Goal: Task Accomplishment & Management: Use online tool/utility

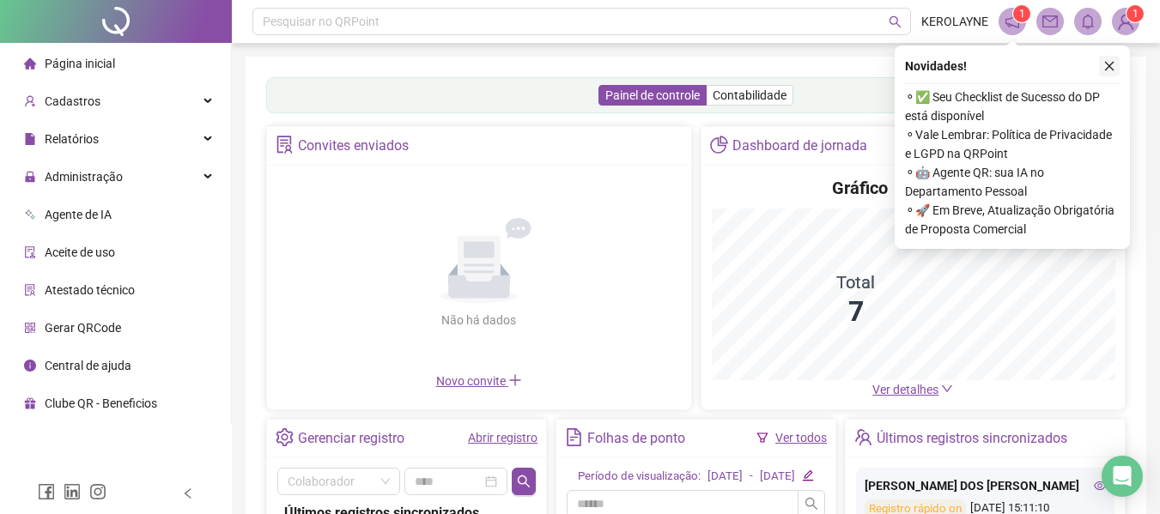
click at [1107, 66] on icon "close" at bounding box center [1109, 66] width 12 height 12
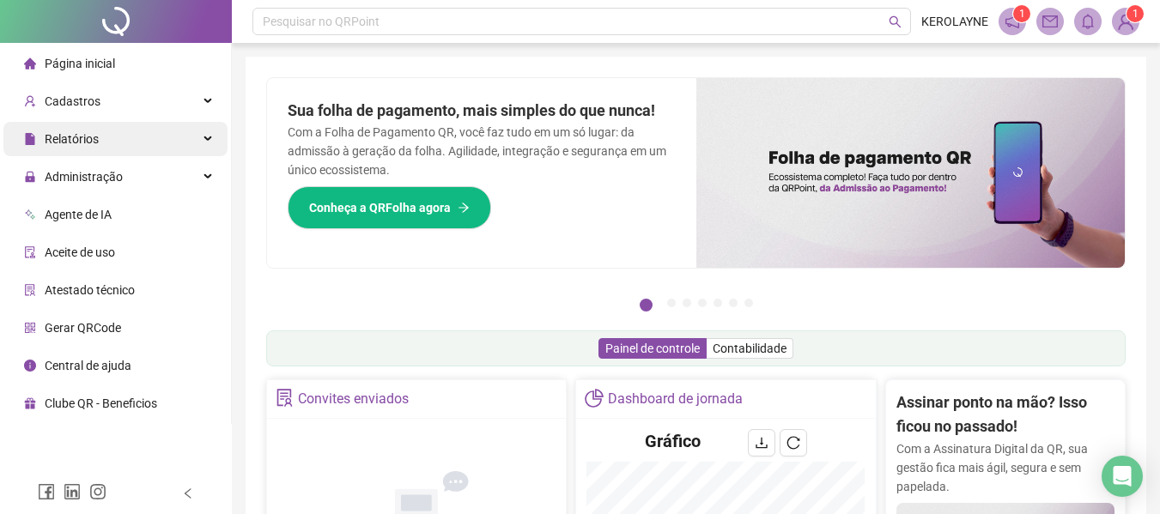
click at [143, 143] on div "Relatórios" at bounding box center [115, 139] width 224 height 34
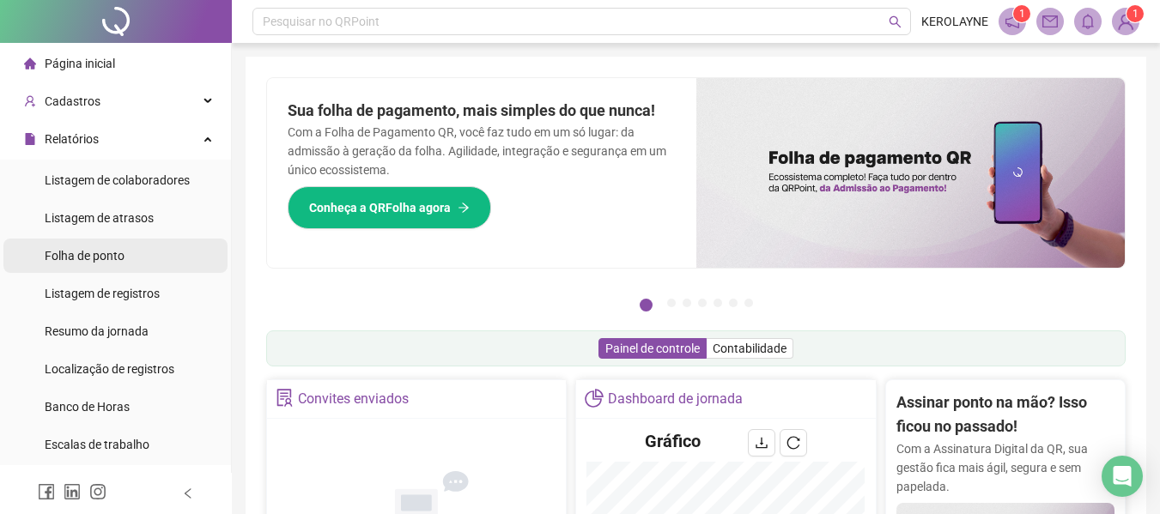
click at [141, 259] on li "Folha de ponto" at bounding box center [115, 256] width 224 height 34
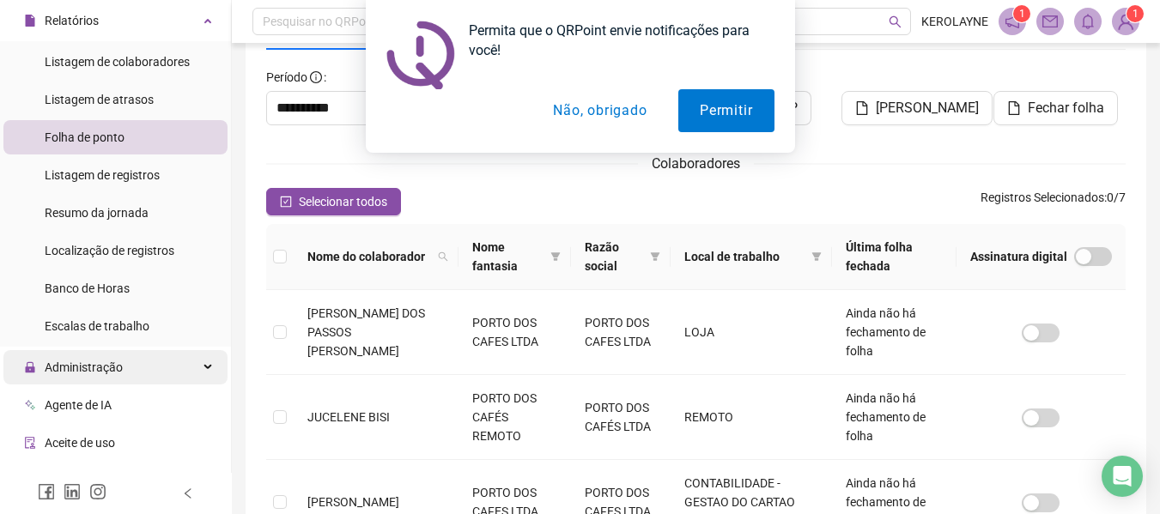
scroll to position [111, 0]
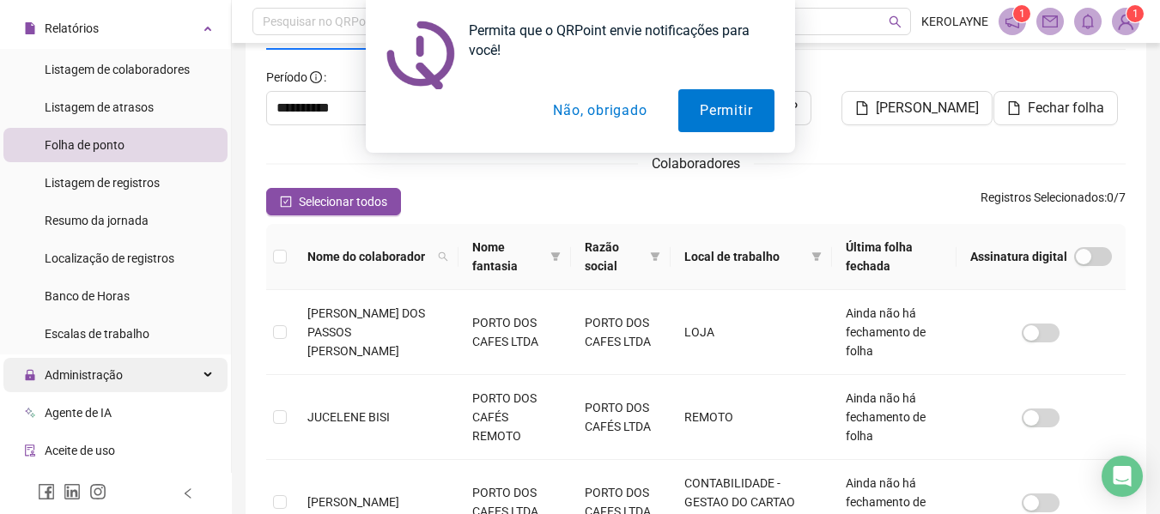
click at [199, 379] on div "Administração" at bounding box center [115, 375] width 224 height 34
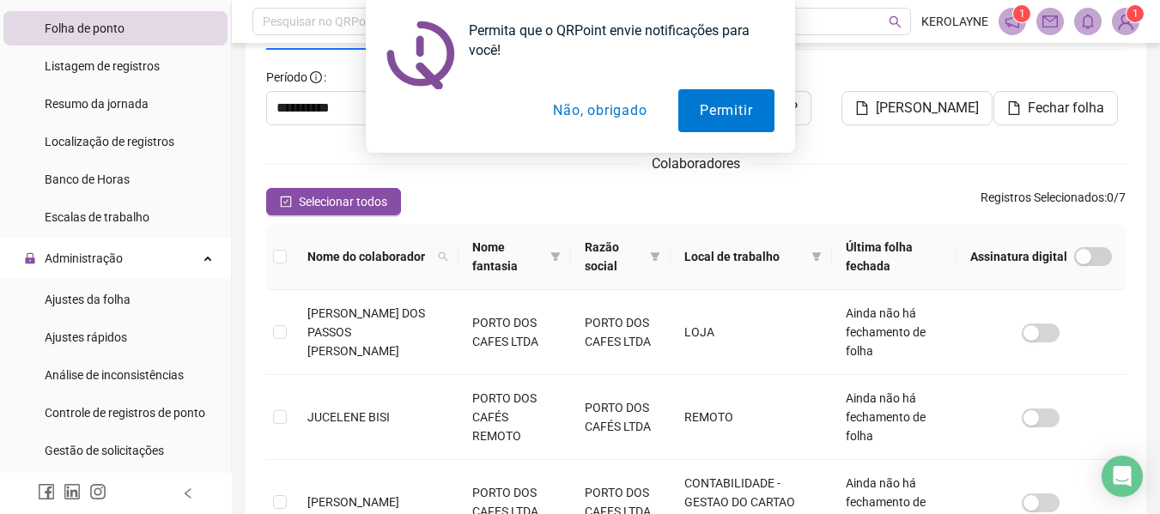
scroll to position [255, 0]
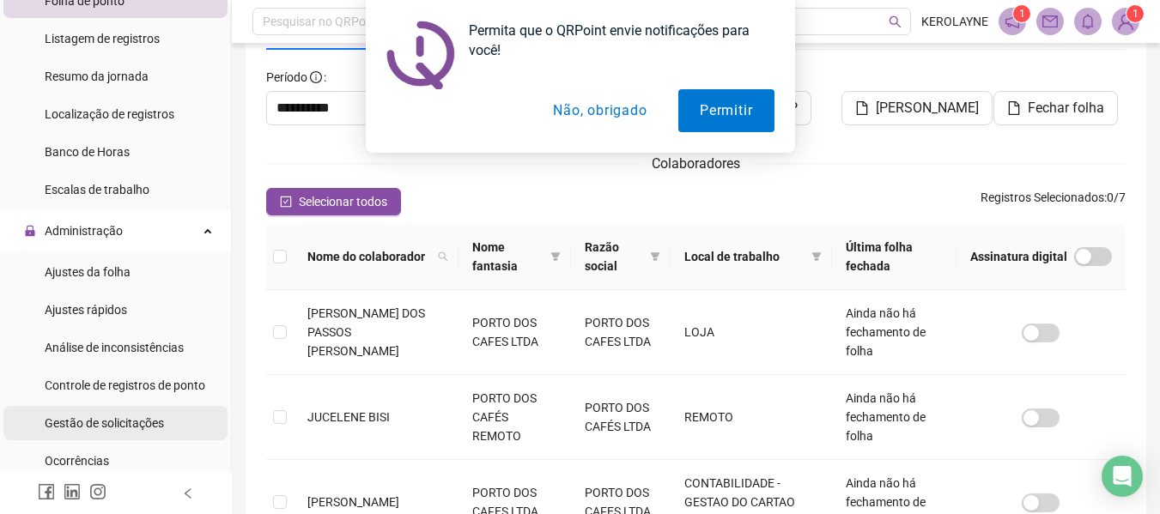
click at [179, 413] on li "Gestão de solicitações" at bounding box center [115, 423] width 224 height 34
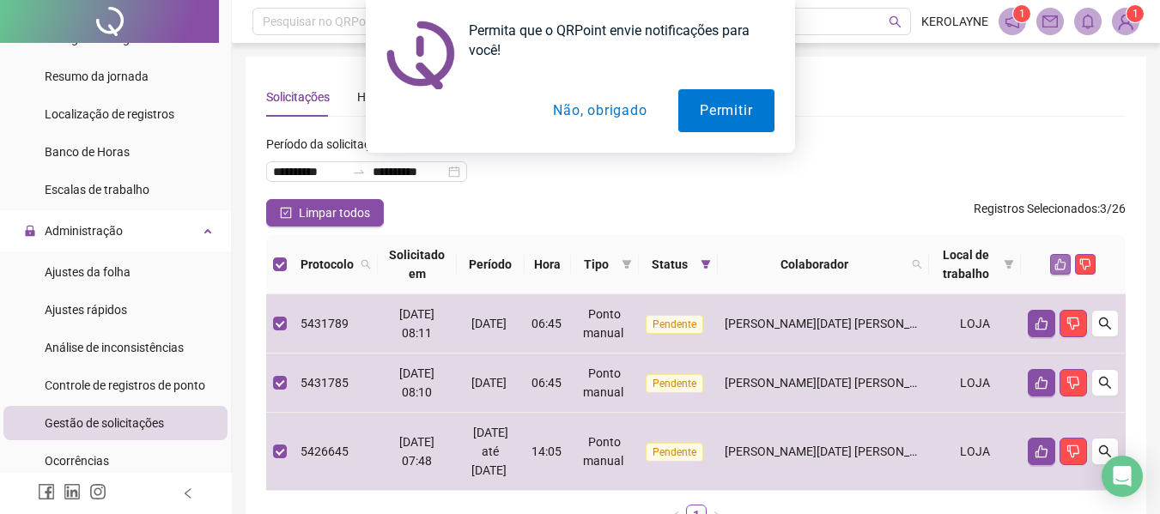
click at [1060, 264] on icon "like" at bounding box center [1060, 264] width 12 height 12
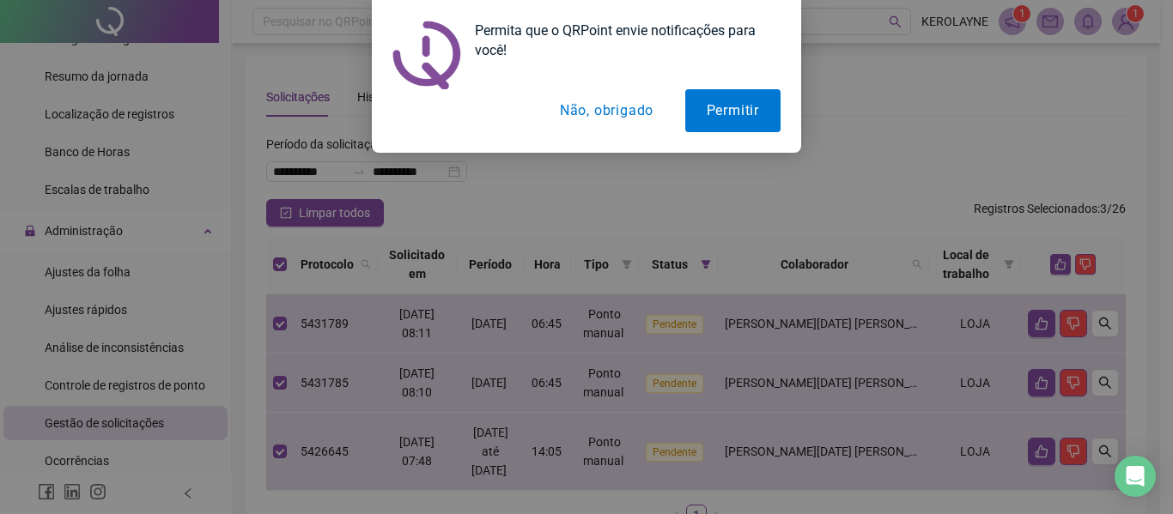
click at [635, 101] on button "Não, obrigado" at bounding box center [606, 110] width 137 height 43
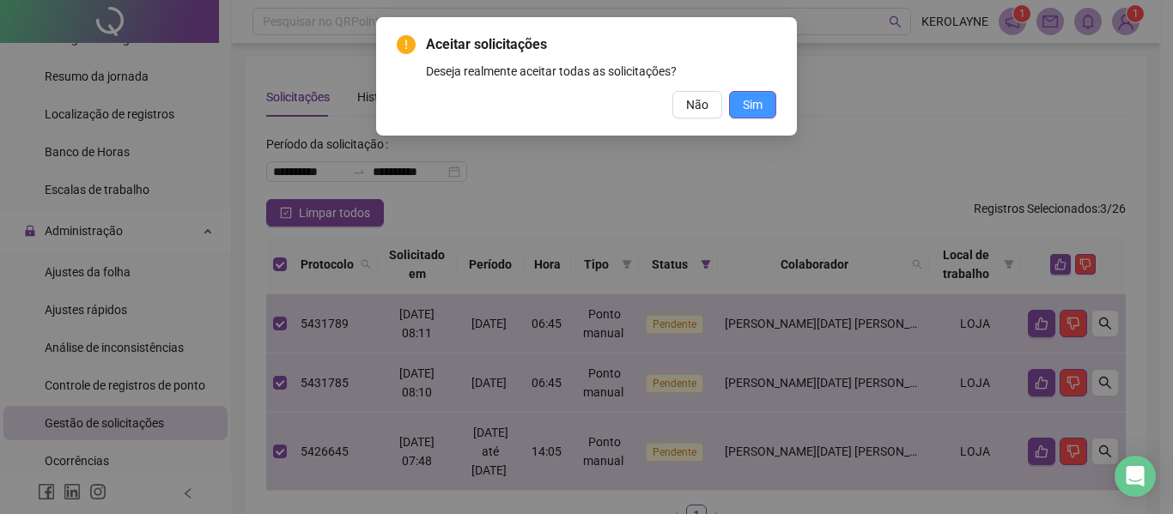
click at [741, 118] on button "Sim" at bounding box center [752, 104] width 47 height 27
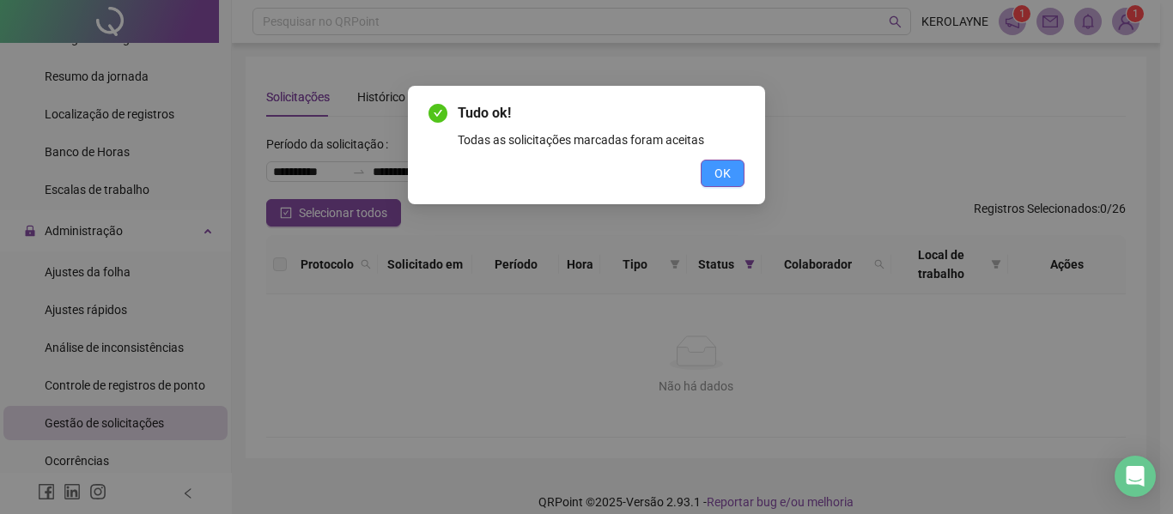
click at [732, 171] on button "OK" at bounding box center [723, 173] width 44 height 27
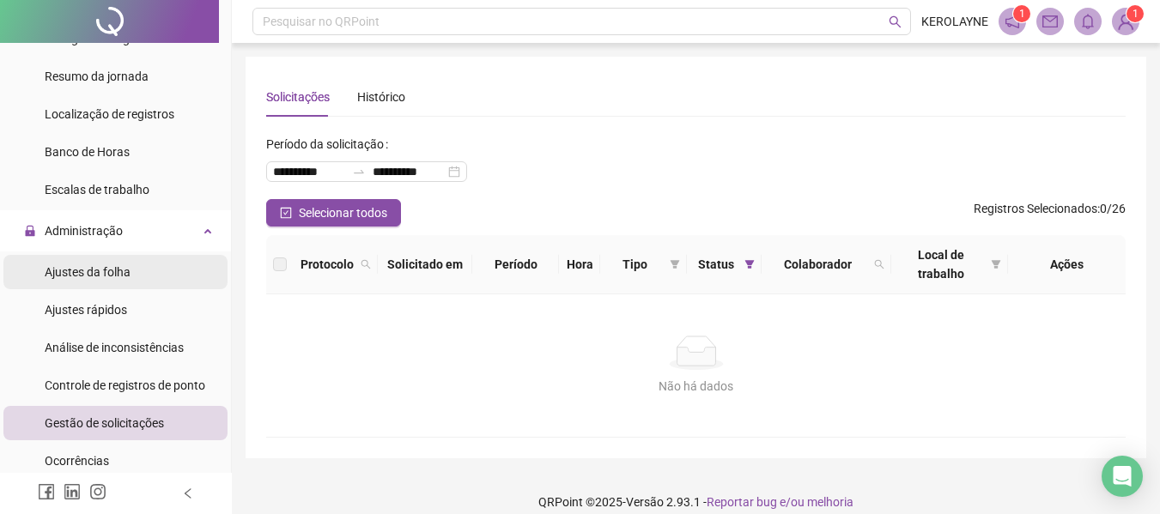
click at [209, 259] on li "Ajustes da folha" at bounding box center [115, 272] width 224 height 34
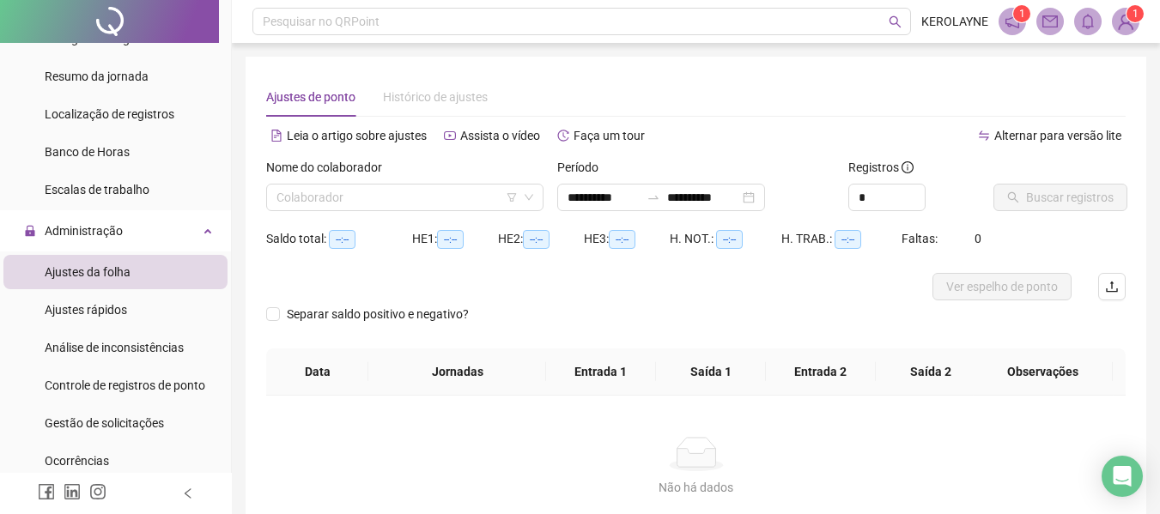
type input "**********"
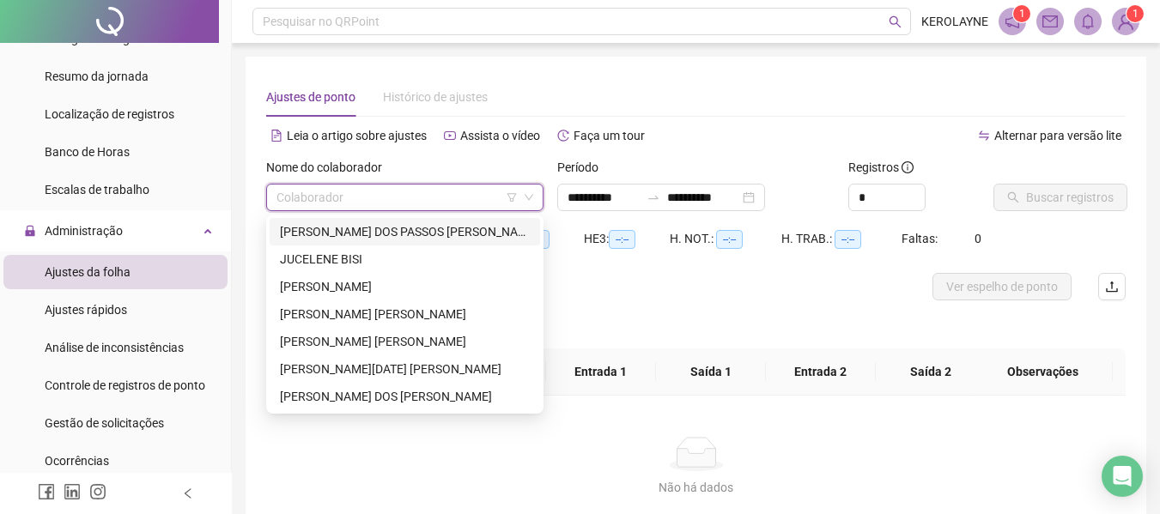
click at [449, 187] on input "search" at bounding box center [396, 198] width 241 height 26
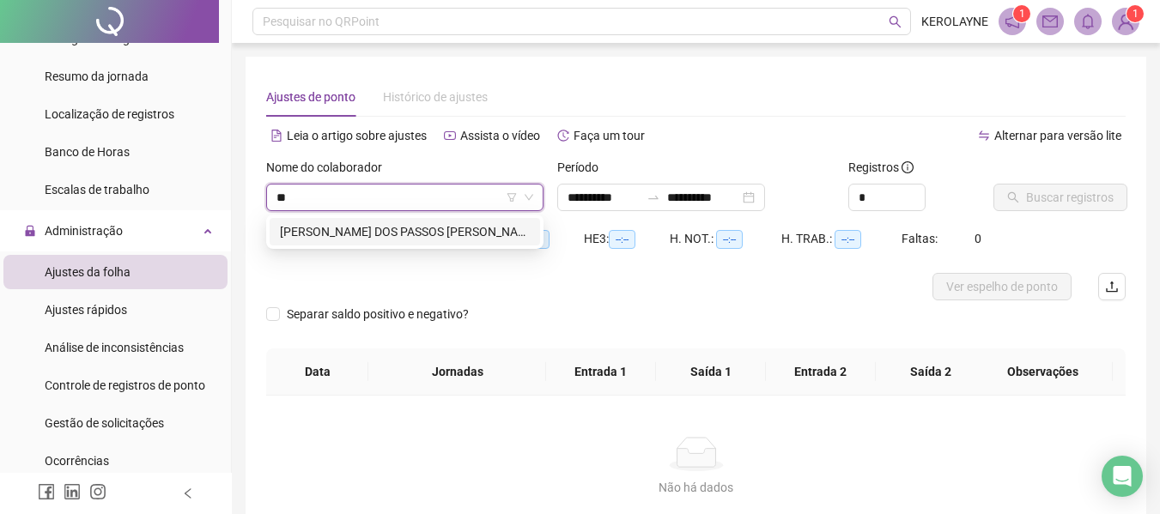
type input "*"
